Goal: Task Accomplishment & Management: Complete application form

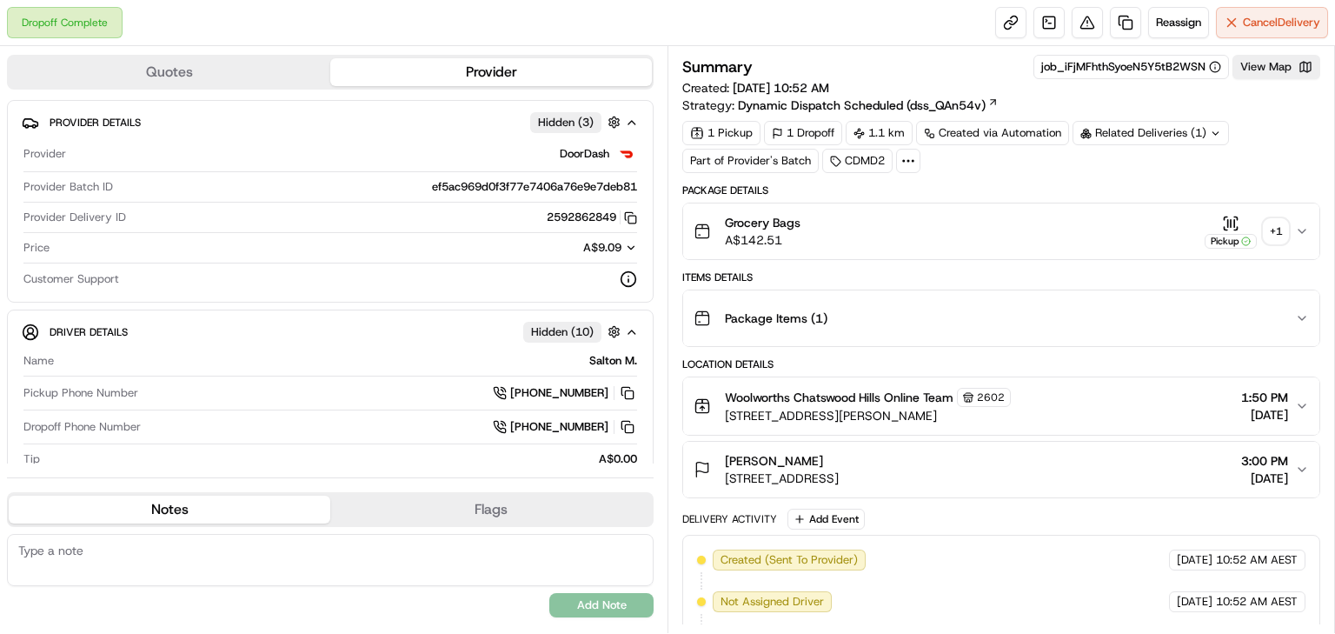
click at [1288, 230] on div "Grocery Bags A$142.51 Pickup + 1" at bounding box center [995, 231] width 602 height 35
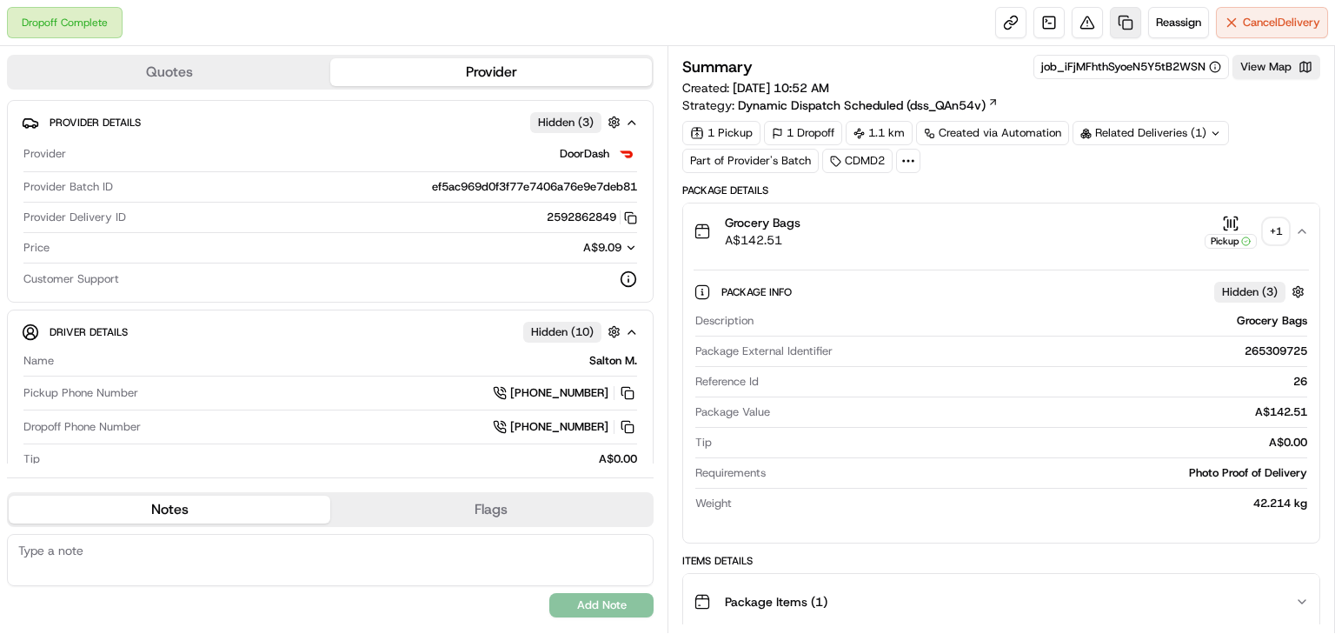
click at [1123, 18] on link at bounding box center [1125, 22] width 31 height 31
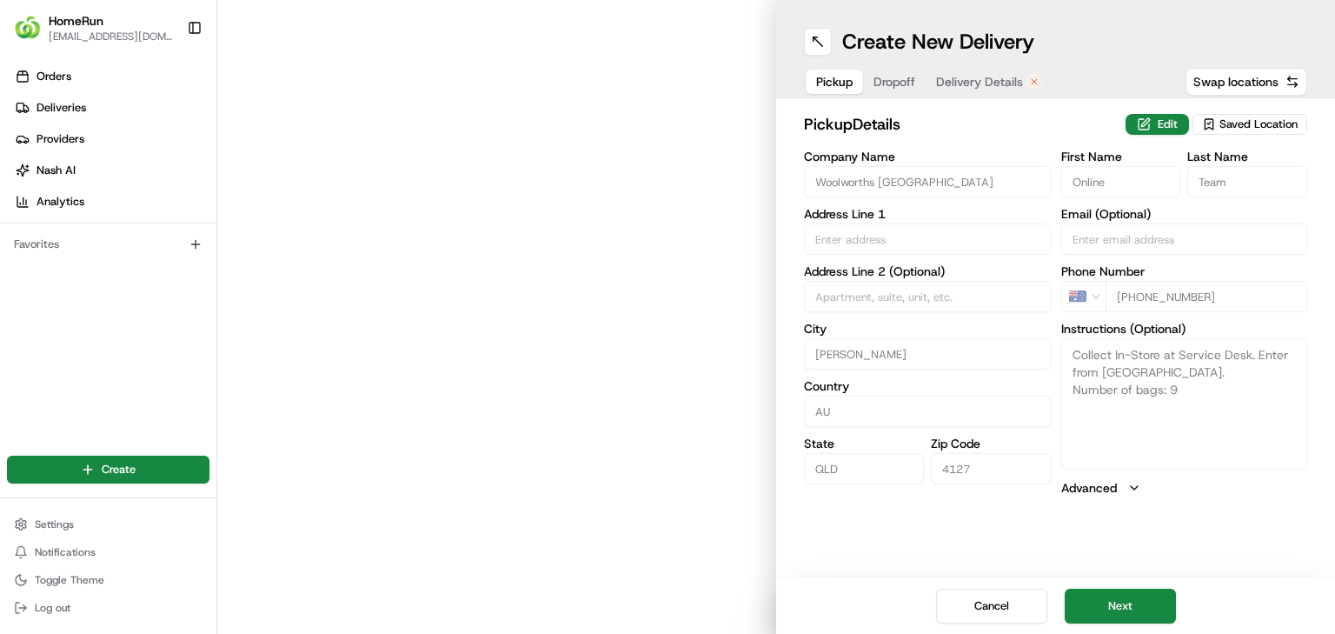
type input "[GEOGRAPHIC_DATA]"
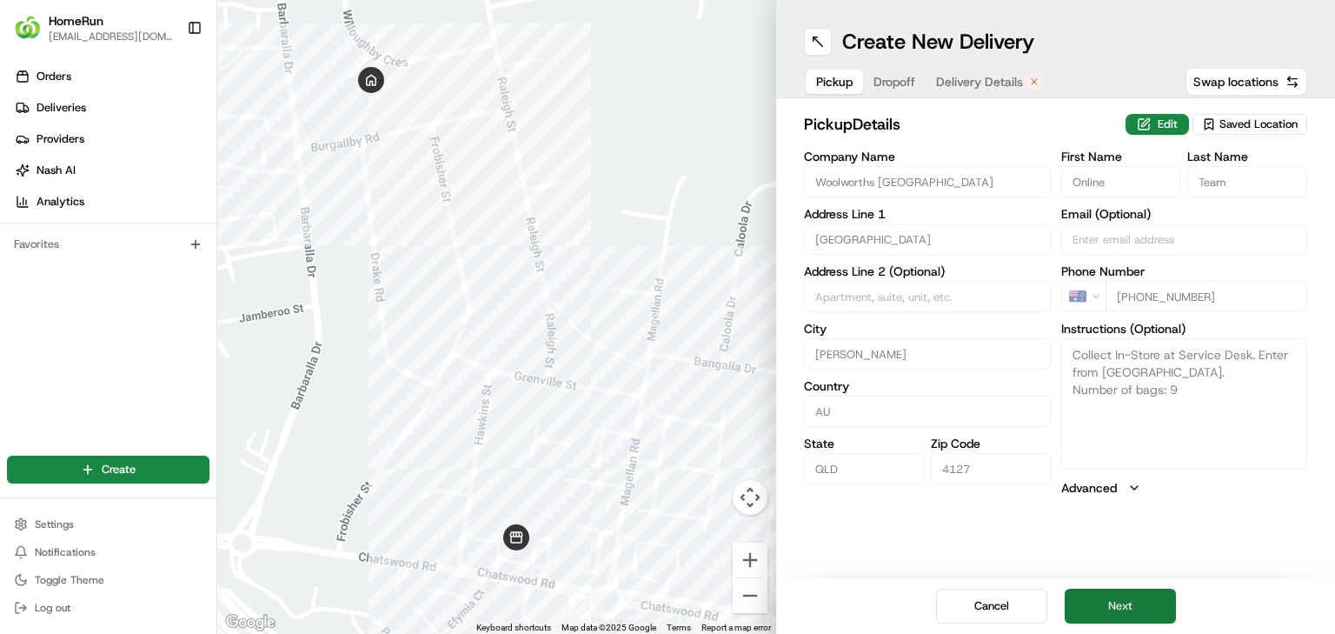
click at [1137, 602] on button "Next" at bounding box center [1120, 605] width 111 height 35
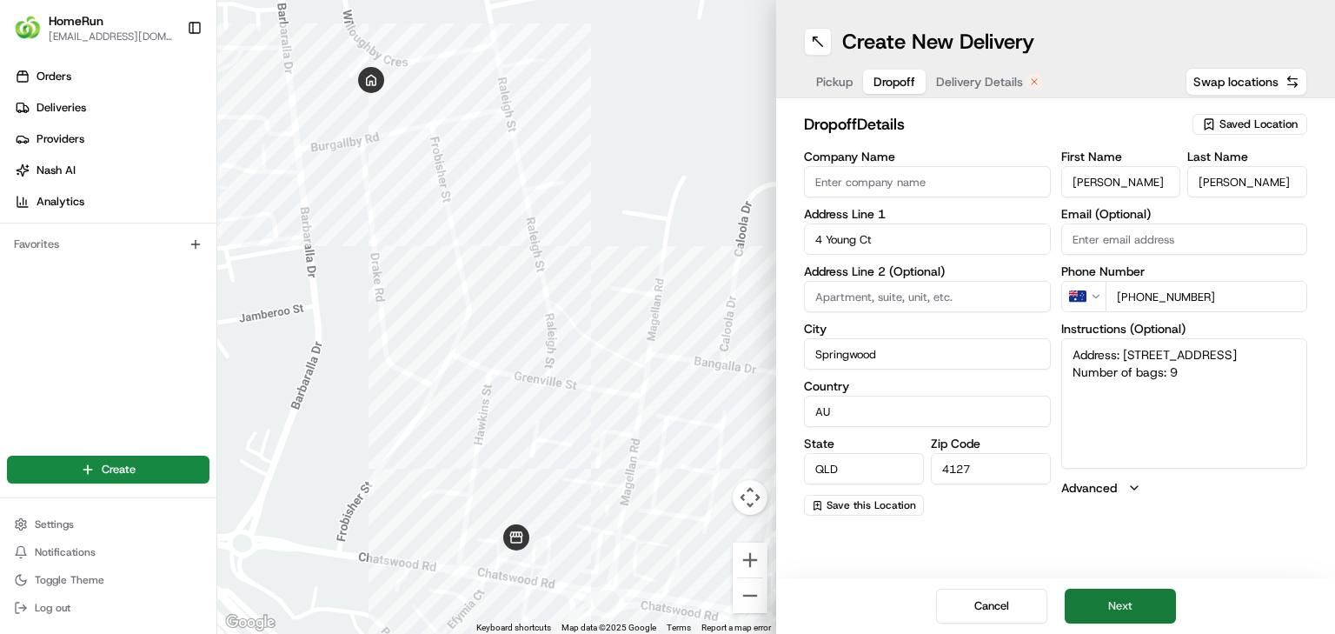
click at [1123, 598] on button "Next" at bounding box center [1120, 605] width 111 height 35
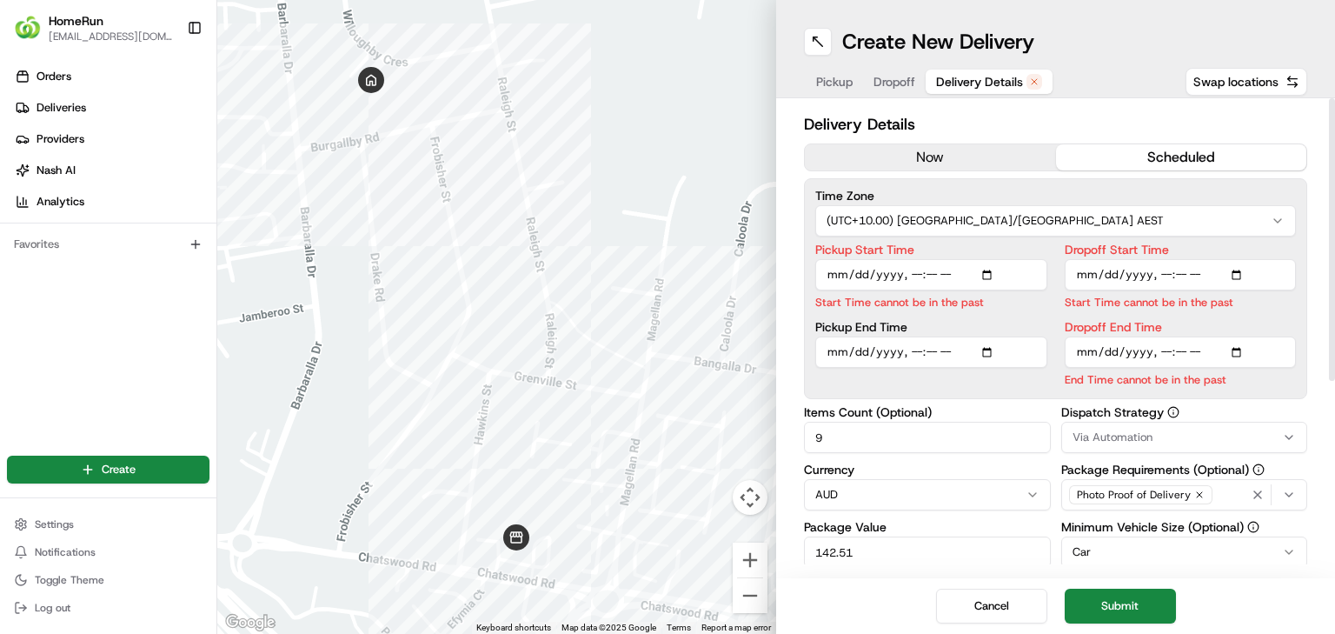
click at [916, 274] on input "Pickup Start Time" at bounding box center [931, 274] width 232 height 31
type input "[DATE]T15:10"
click at [1159, 275] on input "Dropoff Start Time" at bounding box center [1181, 274] width 232 height 31
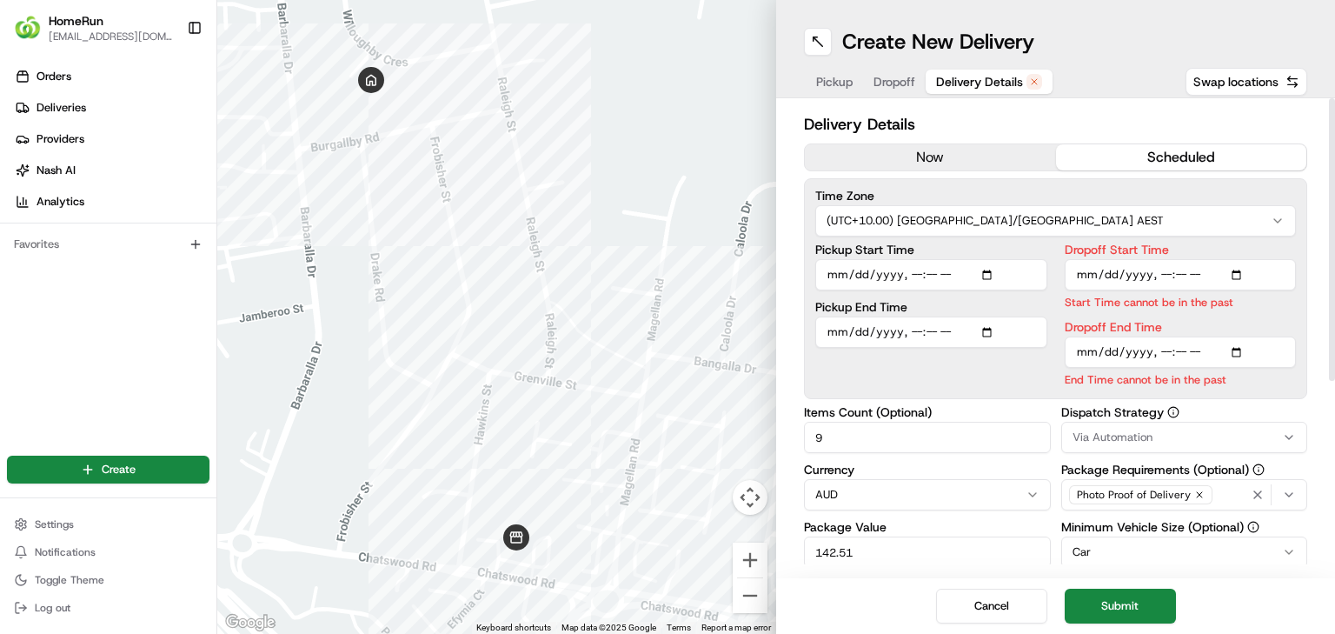
type input "[DATE]T15:10"
click at [1165, 349] on input "Dropoff End Time" at bounding box center [1181, 351] width 232 height 31
click at [1181, 351] on input "Dropoff End Time" at bounding box center [1181, 351] width 232 height 31
type input "[DATE]T15:30"
click at [968, 365] on div "Pickup Start Time Pickup End Time" at bounding box center [931, 315] width 232 height 144
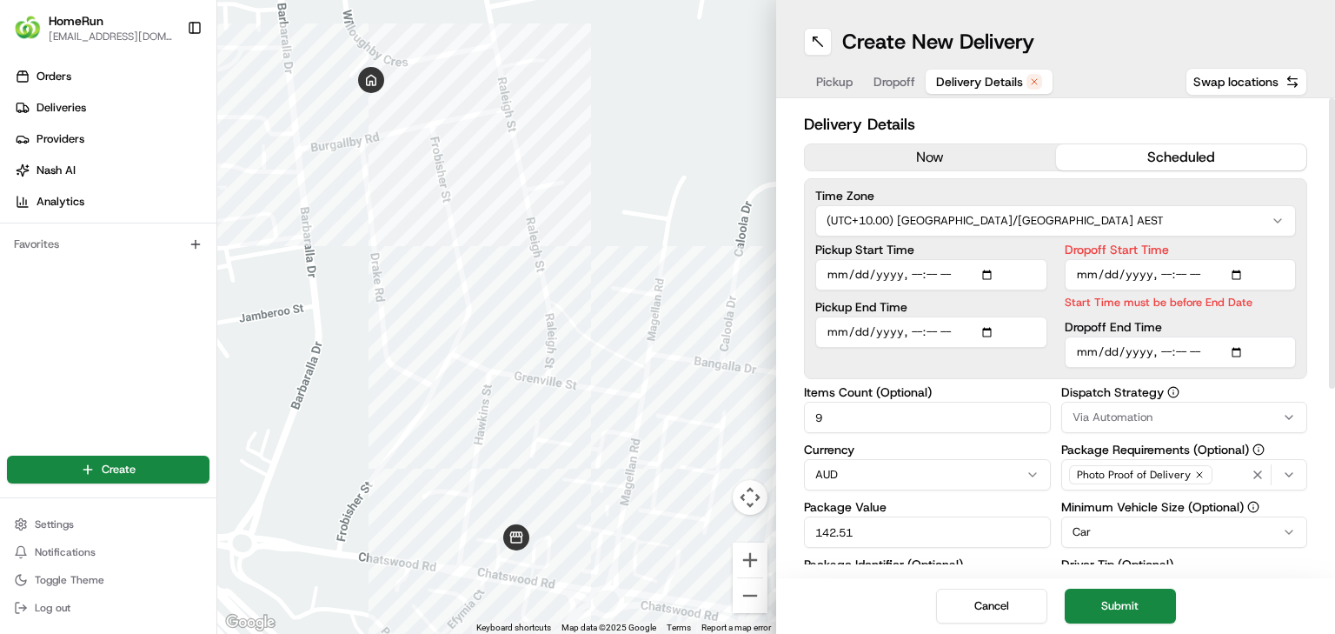
click at [1175, 269] on input "Dropoff Start Time" at bounding box center [1181, 274] width 232 height 31
type input "[DATE]T15:11"
click at [1027, 376] on div "Delivery Details now scheduled Time Zone (UTC+10.00) [GEOGRAPHIC_DATA]/[GEOGRAP…" at bounding box center [1055, 486] width 503 height 748
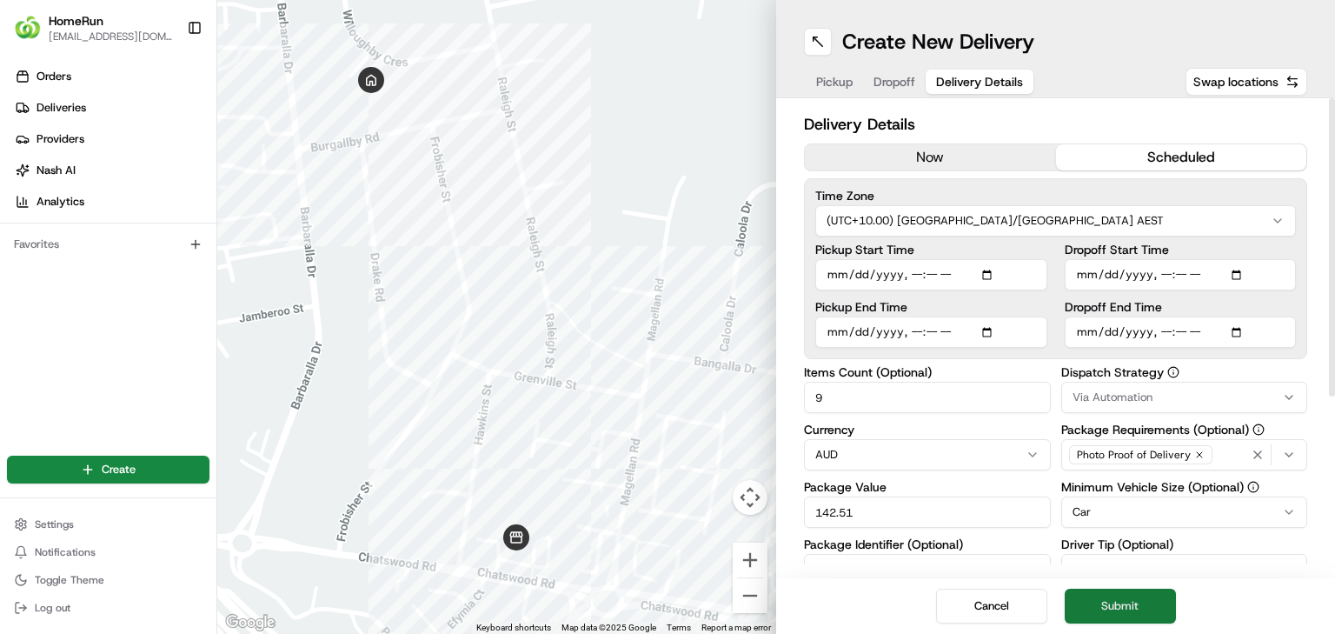
click at [1146, 608] on button "Submit" at bounding box center [1120, 605] width 111 height 35
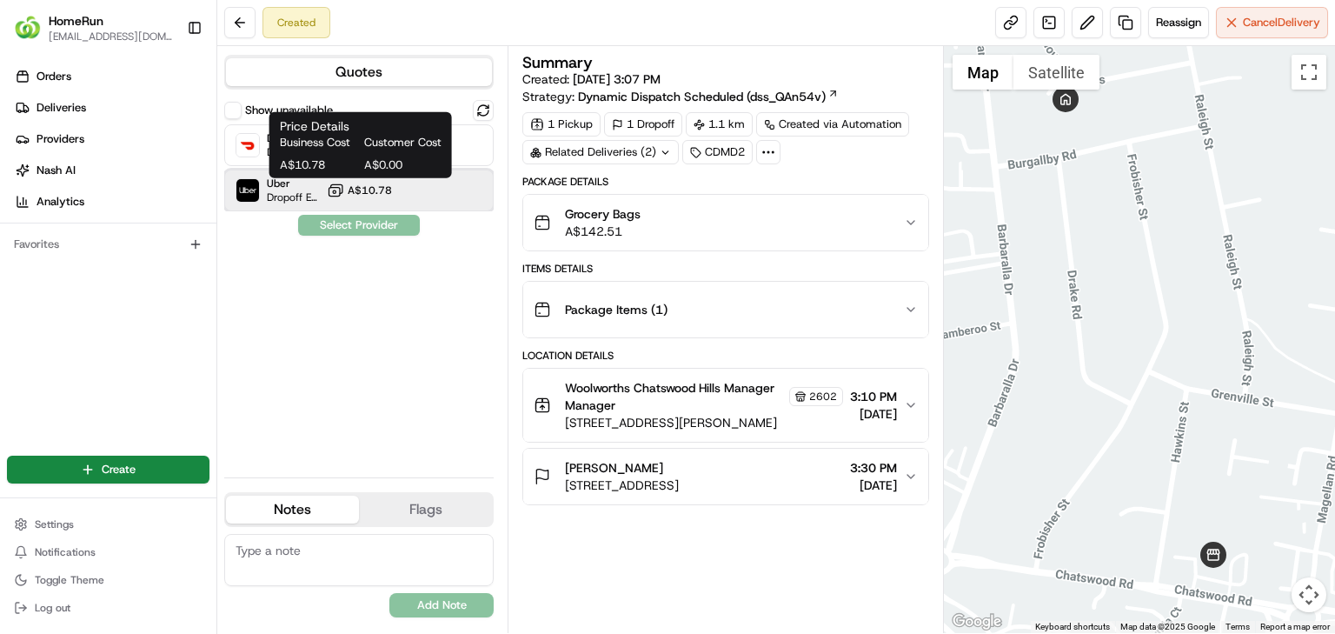
click at [421, 196] on div "Uber Dropoff ETA 39 minutes A$10.78" at bounding box center [358, 191] width 269 height 42
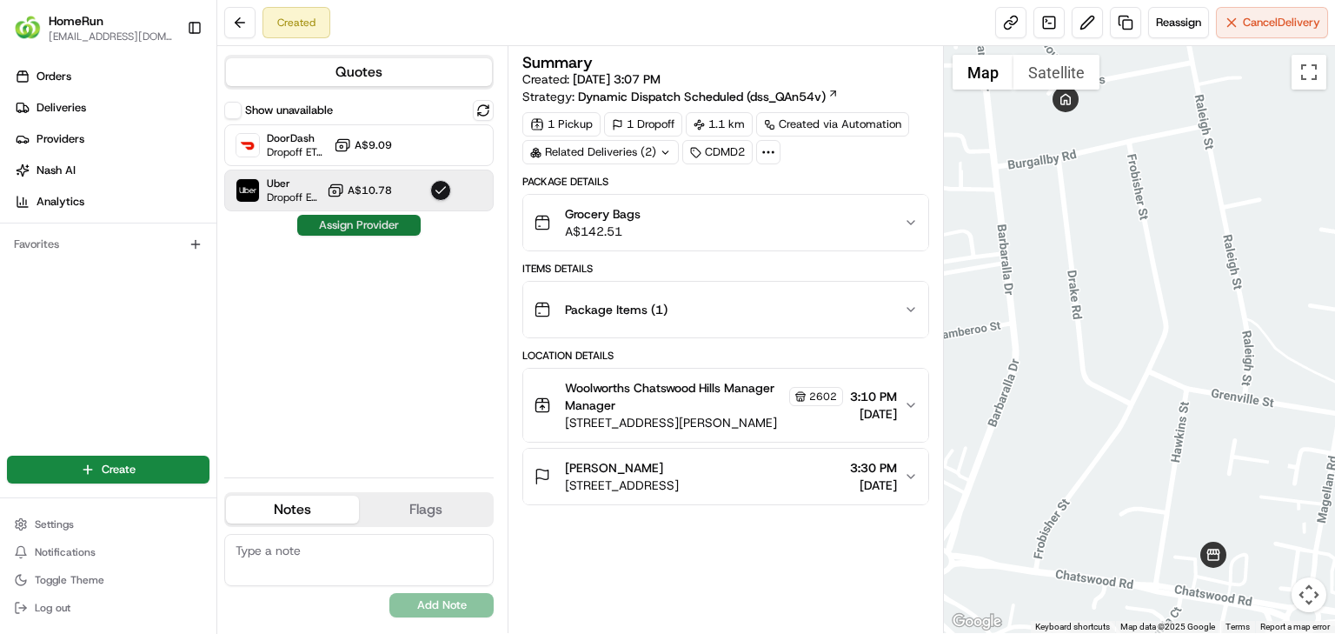
click at [376, 217] on button "Assign Provider" at bounding box center [358, 225] width 123 height 21
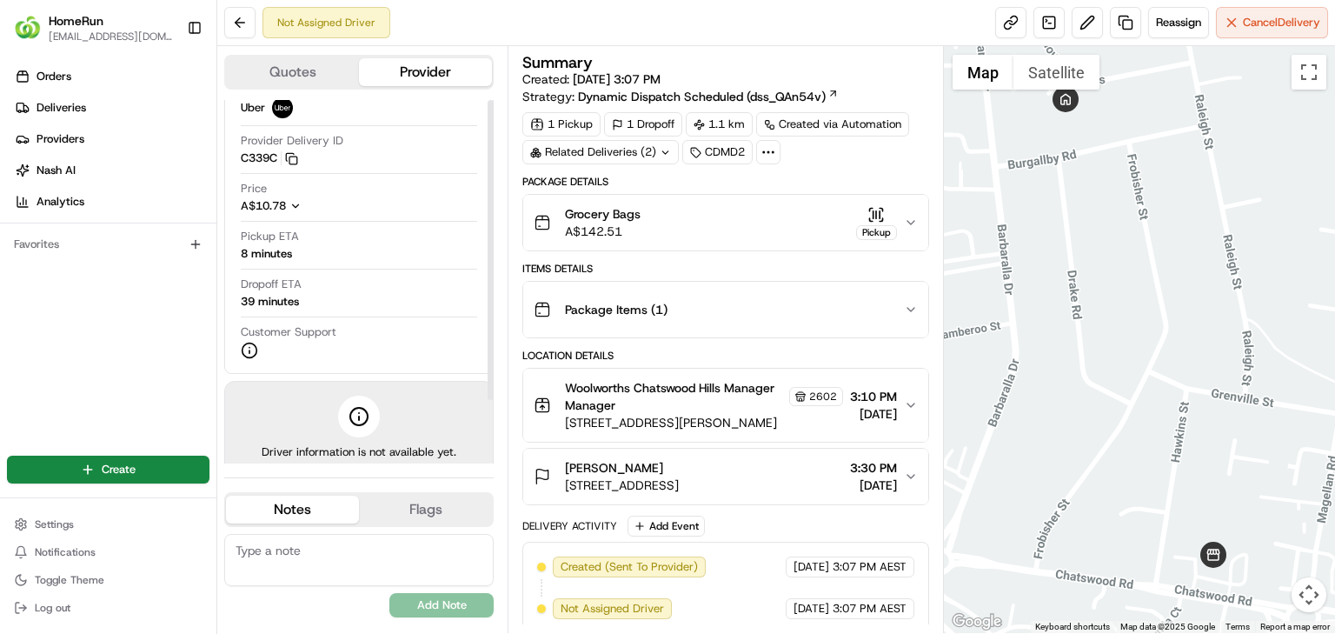
scroll to position [77, 0]
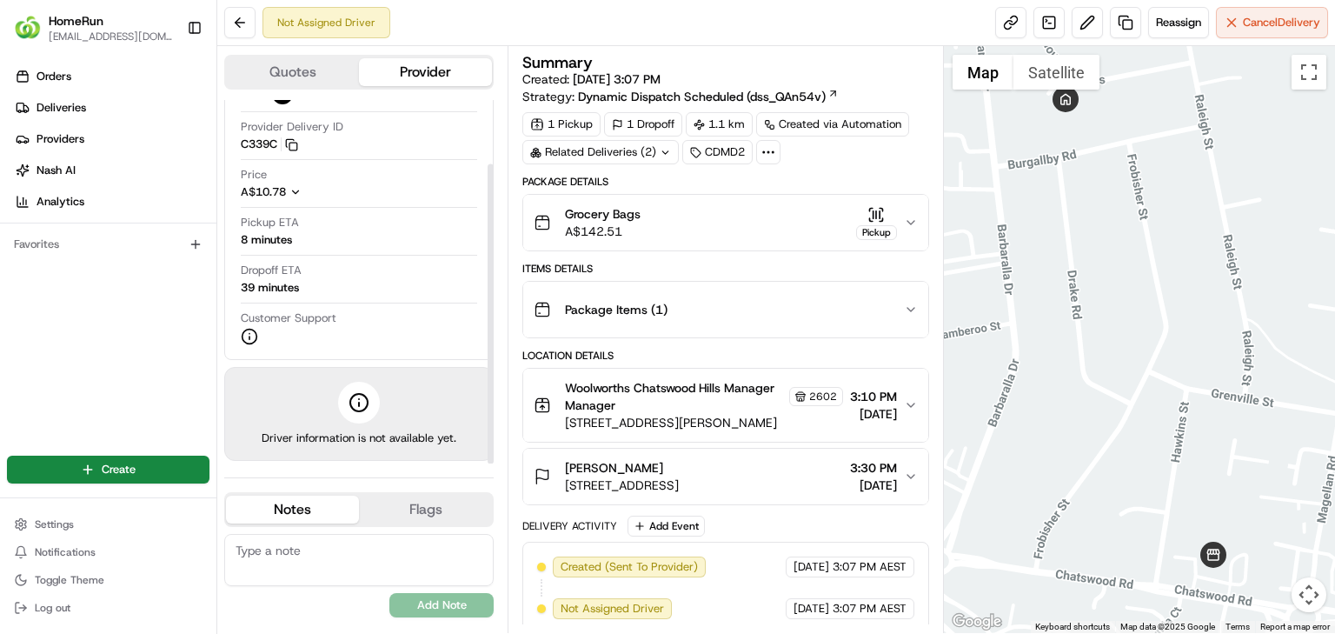
drag, startPoint x: 487, startPoint y: 288, endPoint x: 491, endPoint y: 323, distance: 35.9
click at [491, 323] on div at bounding box center [491, 313] width 6 height 300
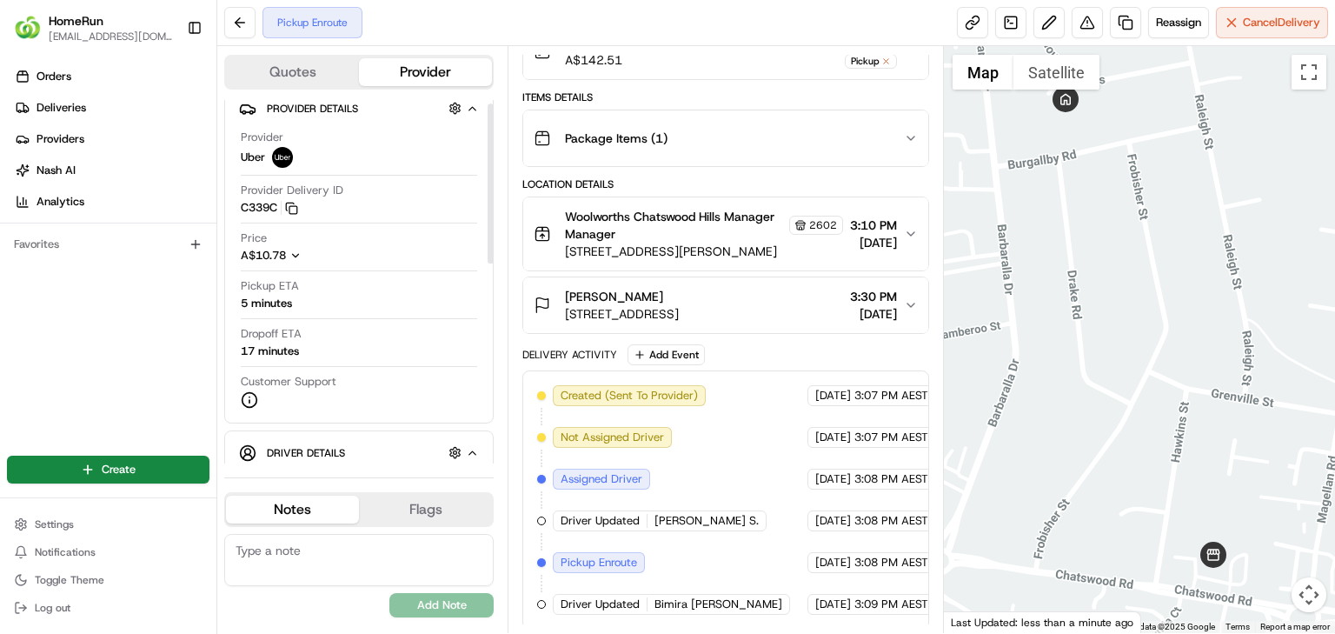
scroll to position [8, 0]
